Goal: Information Seeking & Learning: Learn about a topic

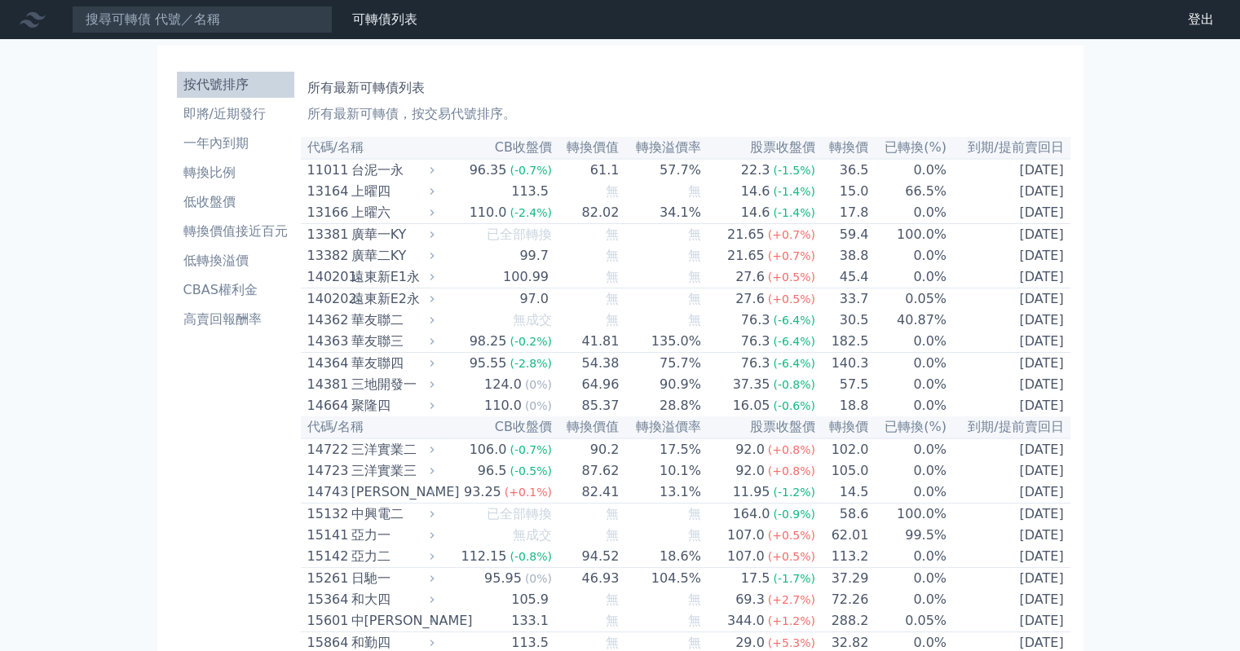
scroll to position [1161, 0]
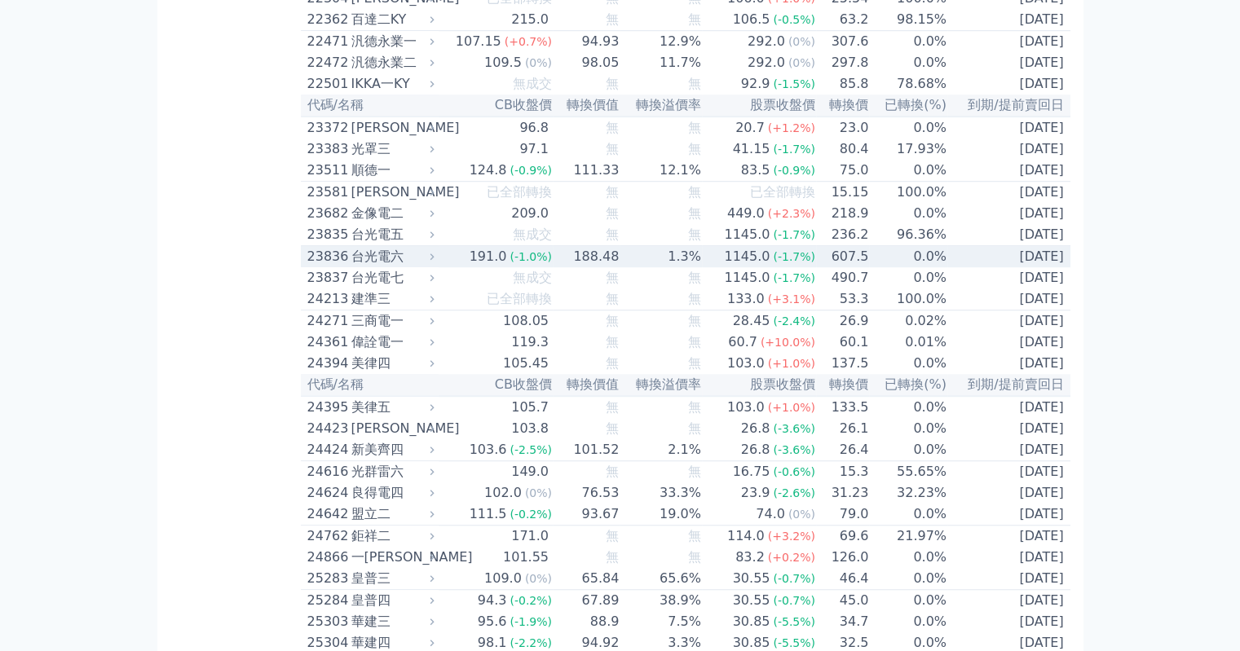
click at [377, 267] on div "台光電六" at bounding box center [391, 257] width 80 height 20
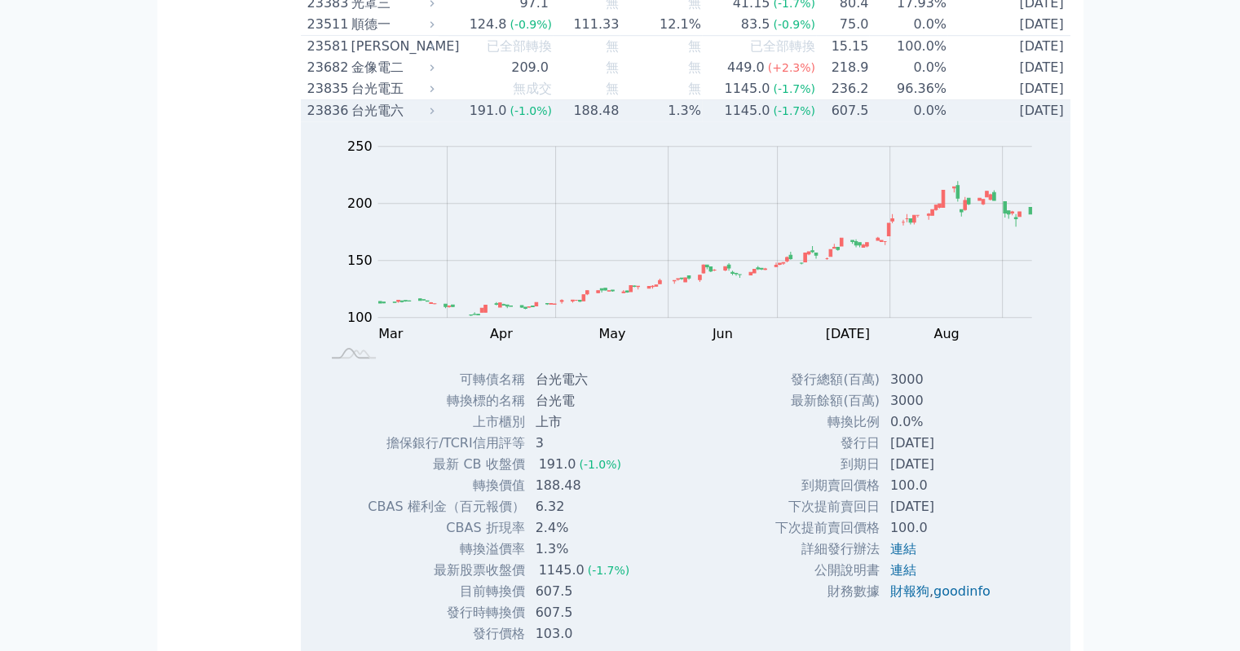
scroll to position [1352, 0]
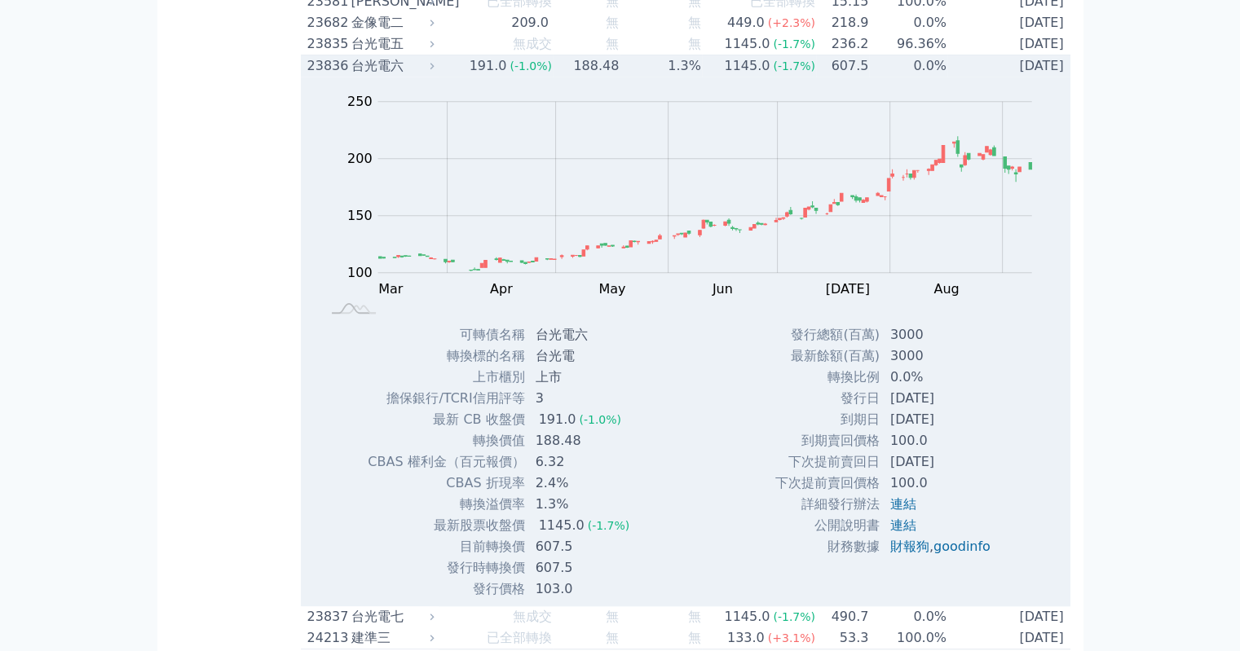
click at [410, 76] on div "台光電六" at bounding box center [391, 66] width 80 height 20
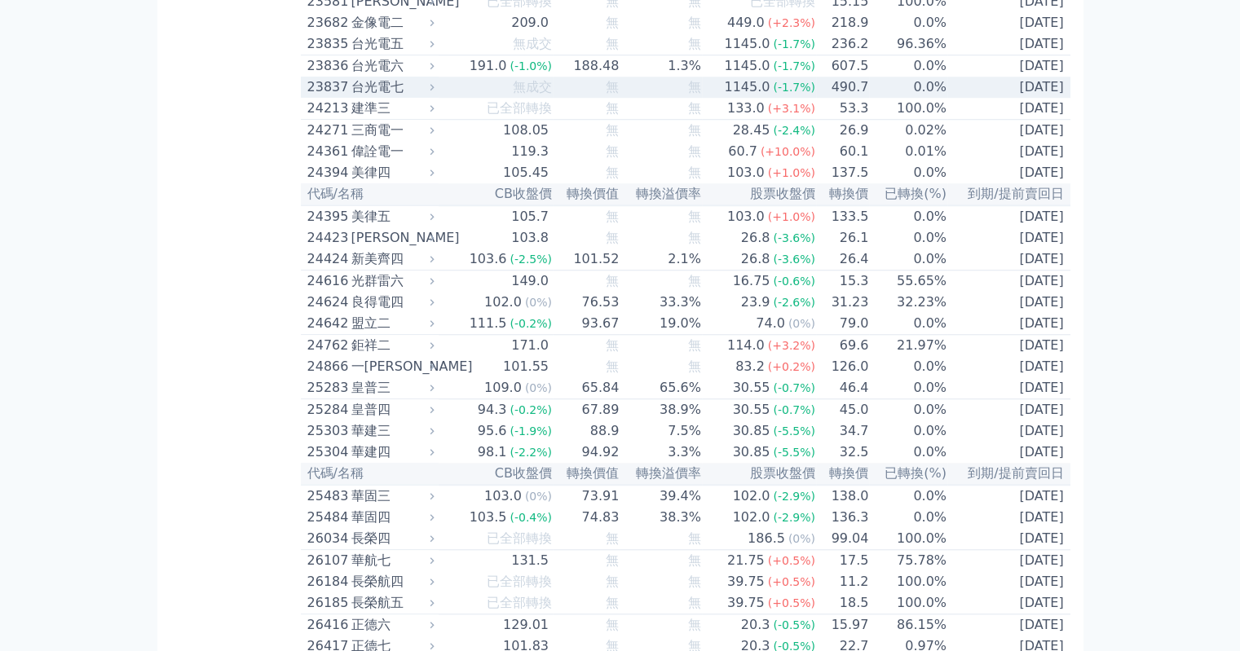
click at [395, 97] on div "台光電七" at bounding box center [391, 87] width 80 height 20
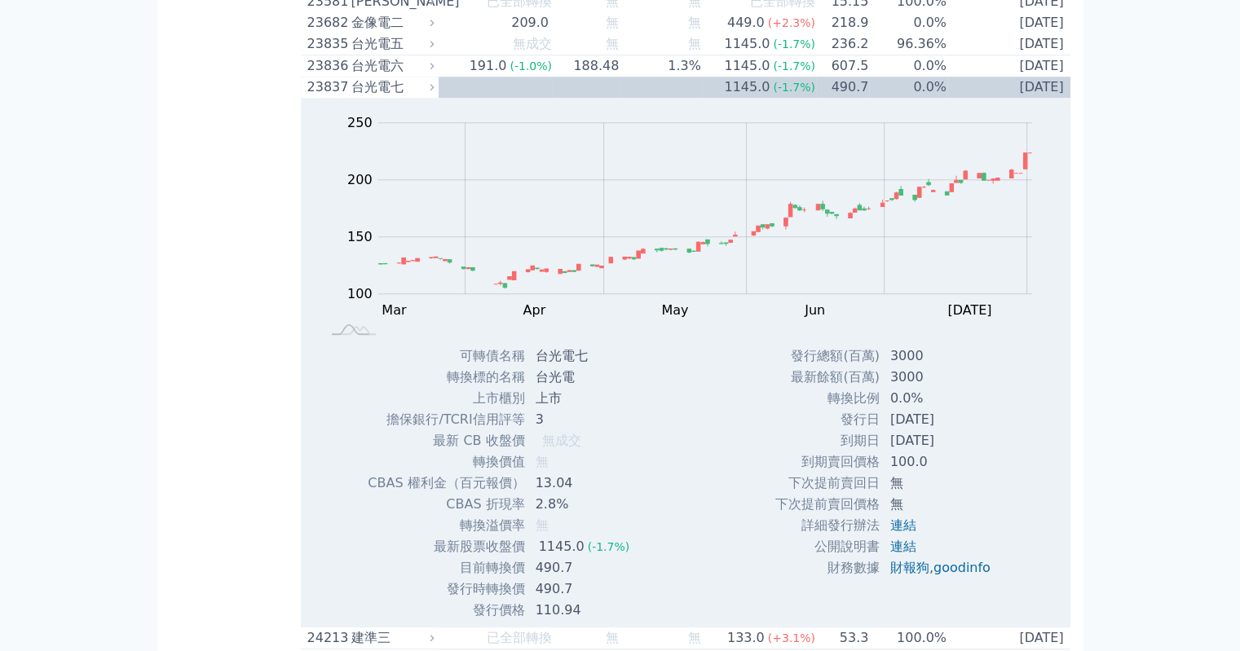
drag, startPoint x: 781, startPoint y: 3, endPoint x: 199, endPoint y: 187, distance: 610.5
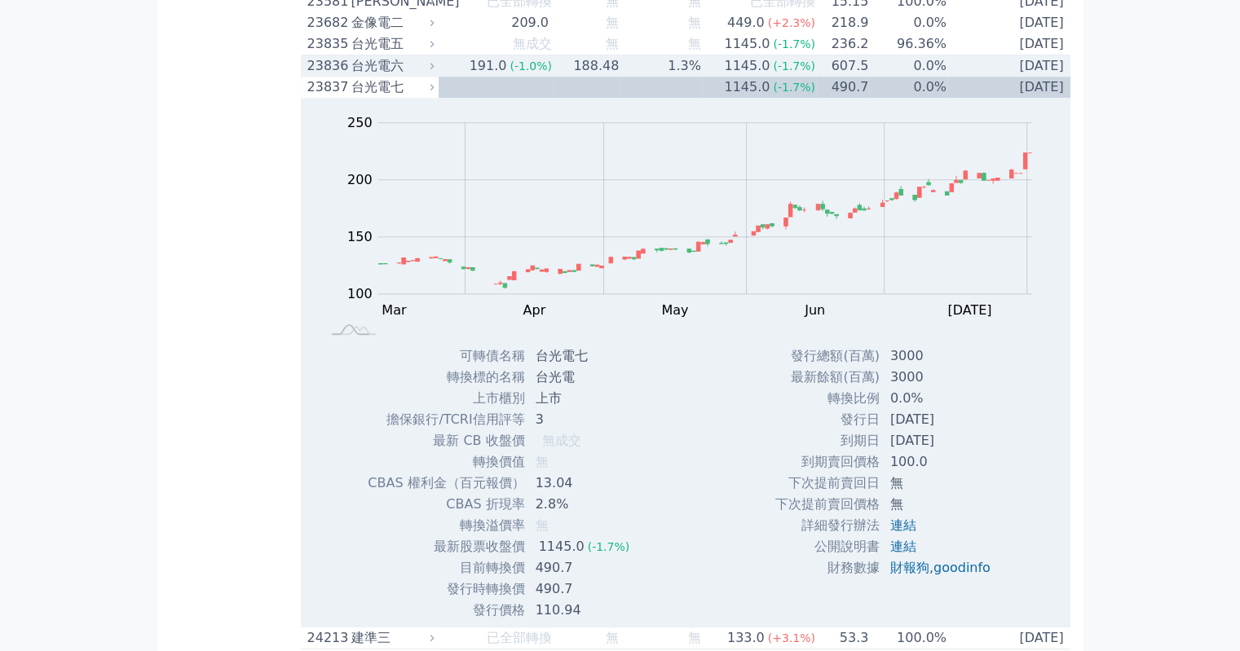
click at [381, 76] on div "台光電六" at bounding box center [391, 66] width 80 height 20
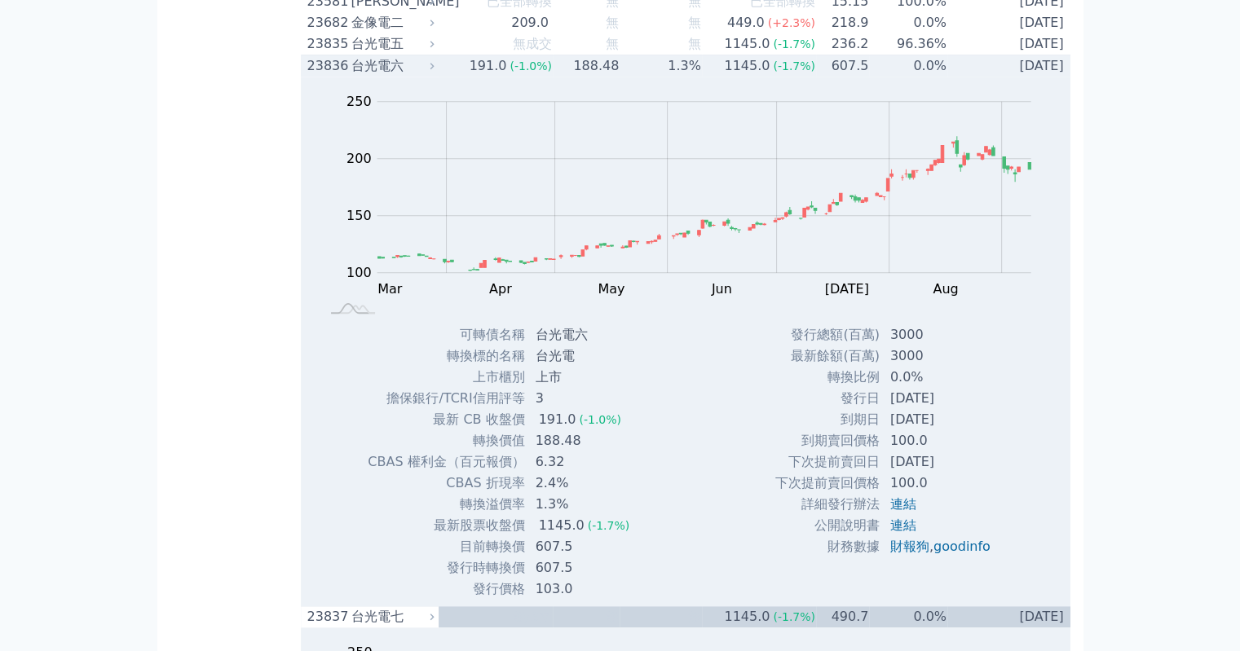
click at [397, 76] on div "台光電六" at bounding box center [391, 66] width 80 height 20
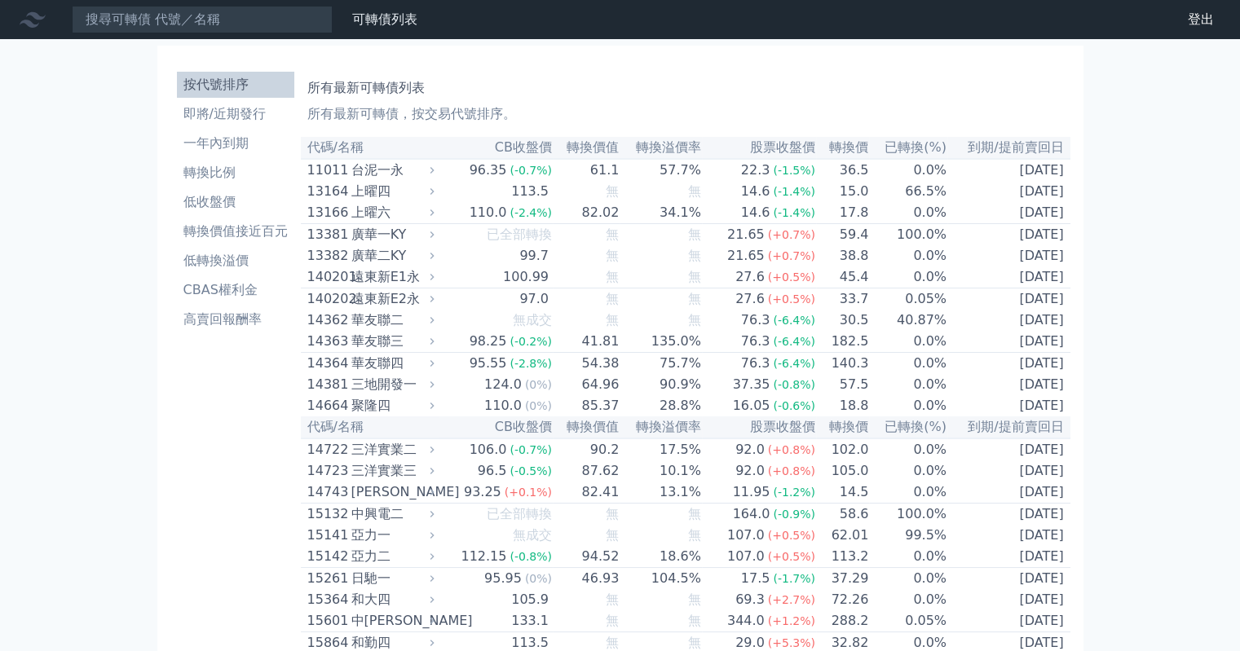
scroll to position [1161, 0]
